Goal: Navigation & Orientation: Find specific page/section

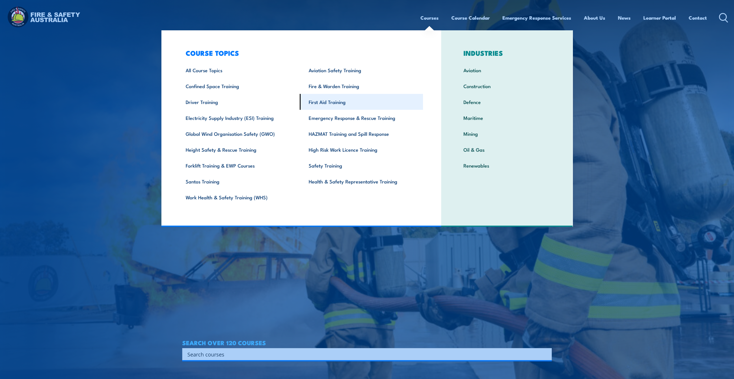
click at [331, 102] on link "First Aid Training" at bounding box center [361, 102] width 123 height 16
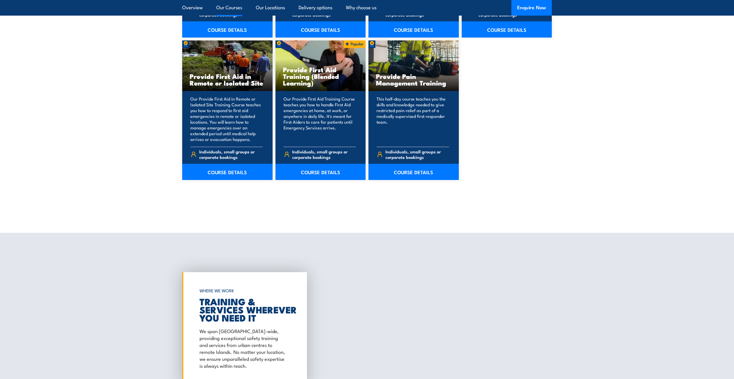
scroll to position [861, 0]
